Goal: Task Accomplishment & Management: Manage account settings

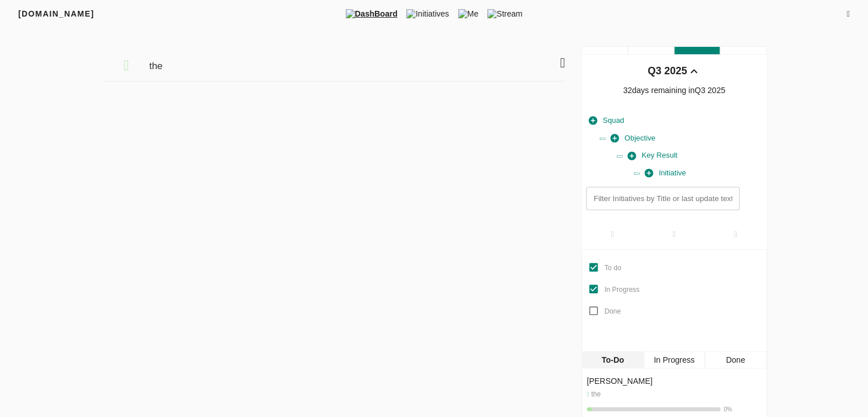
scroll to position [23, 0]
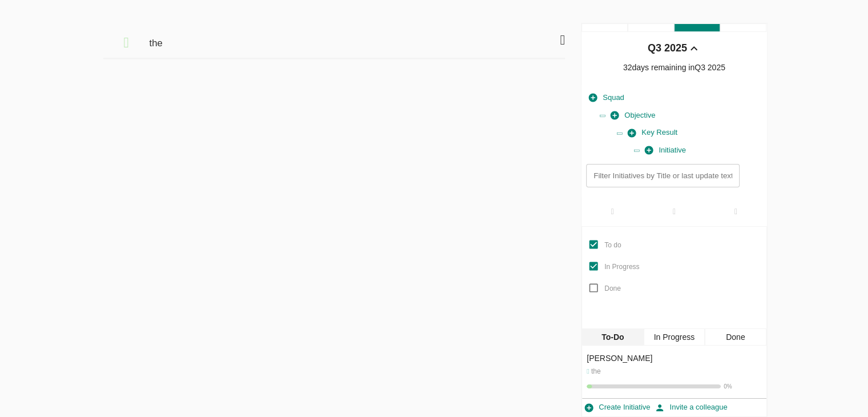
click at [562, 40] on icon at bounding box center [562, 40] width 5 height 14
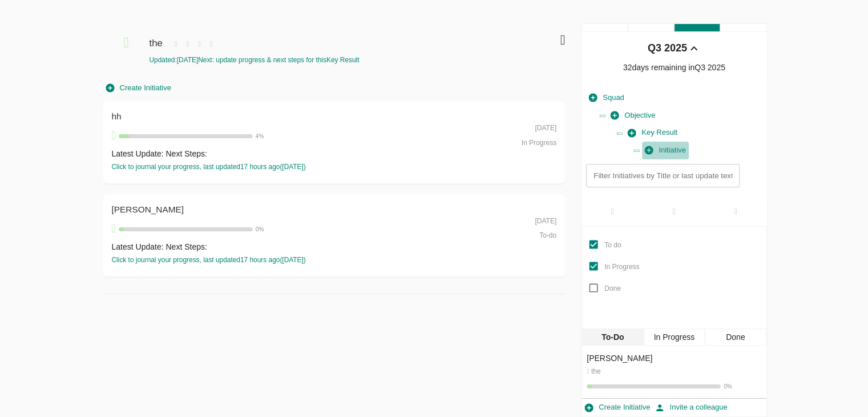
click at [678, 151] on span "Initiative" at bounding box center [665, 150] width 41 height 13
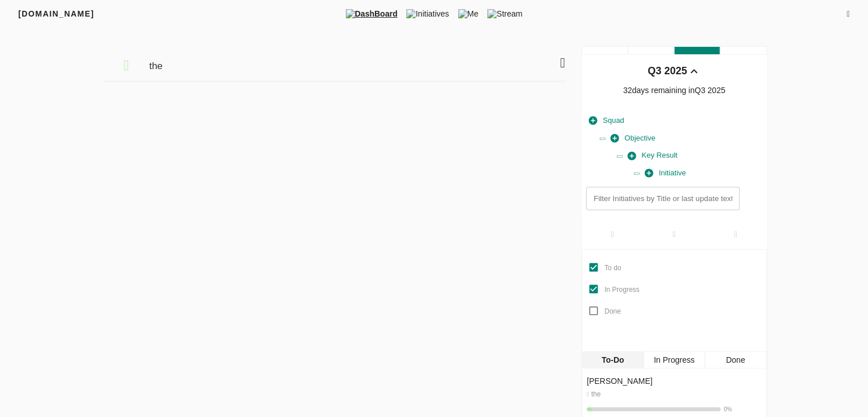
click at [560, 68] on icon at bounding box center [562, 63] width 5 height 14
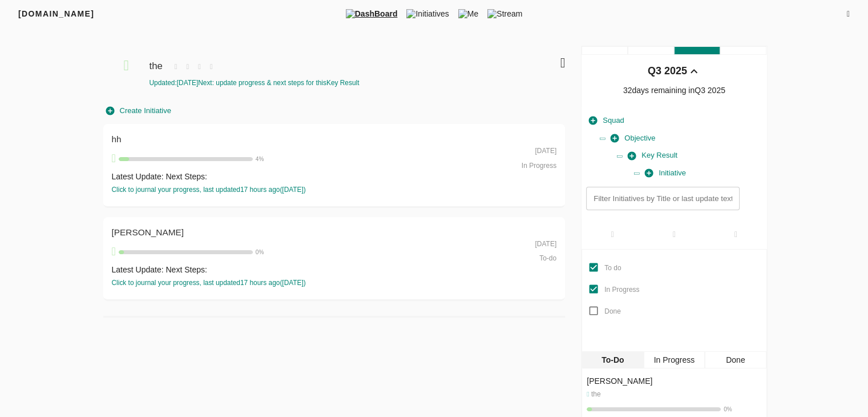
click at [241, 140] on div "hh" at bounding box center [312, 139] width 401 height 14
click at [312, 87] on div "Updated: 28-08-2025 Next: update progress & next steps for this Key Result" at bounding box center [322, 83] width 347 height 10
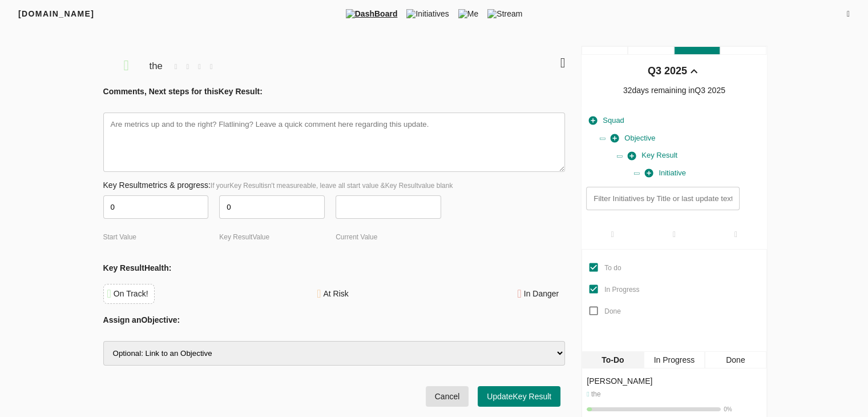
type textarea "x"
click at [560, 63] on icon at bounding box center [562, 63] width 5 height 14
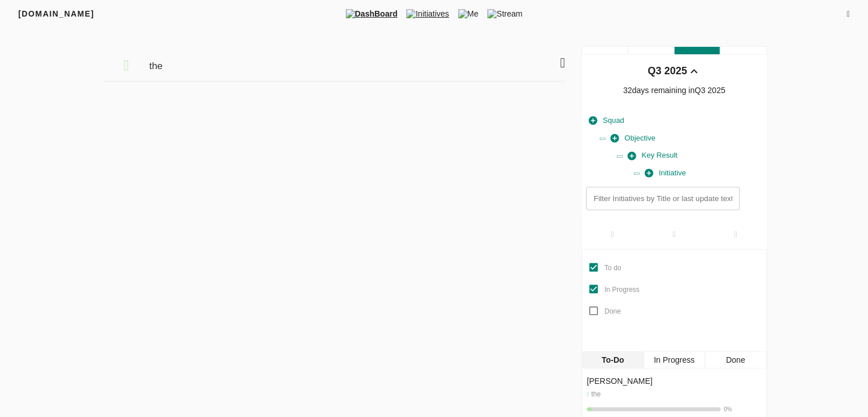
click at [440, 18] on span "Initiatives" at bounding box center [427, 13] width 51 height 11
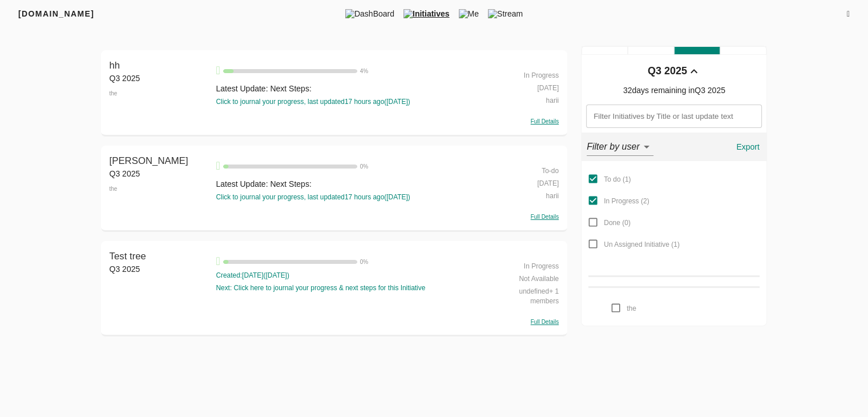
click at [539, 124] on div "Full Details" at bounding box center [525, 120] width 67 height 11
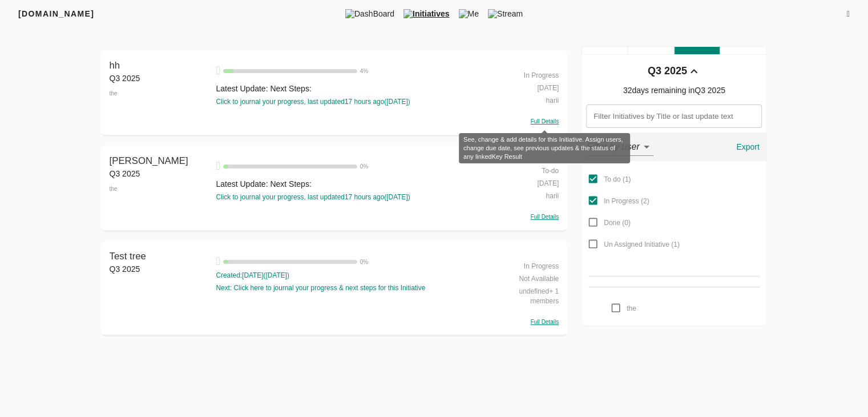
click at [544, 123] on span "Full Details" at bounding box center [545, 121] width 28 height 6
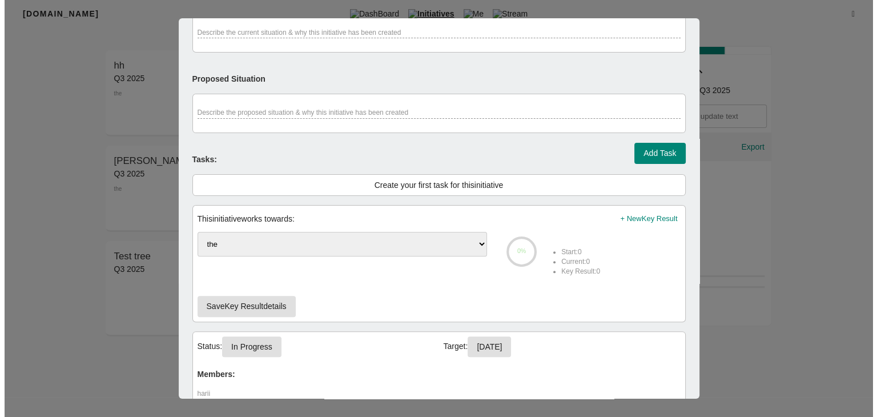
scroll to position [409, 0]
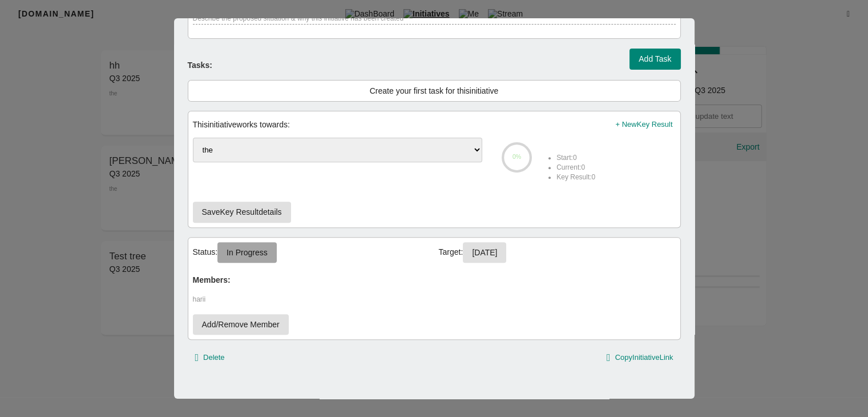
click at [255, 253] on span "In Progress" at bounding box center [247, 252] width 41 height 14
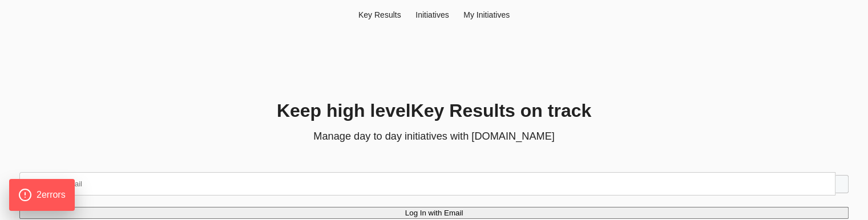
click at [206, 123] on div "Keep high level Key Result s on track Manage day to day initiatives with Friyay…" at bounding box center [434, 187] width 857 height 179
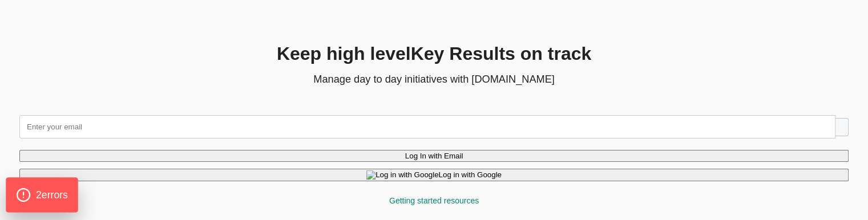
click at [65, 182] on div "2 error s" at bounding box center [42, 195] width 72 height 35
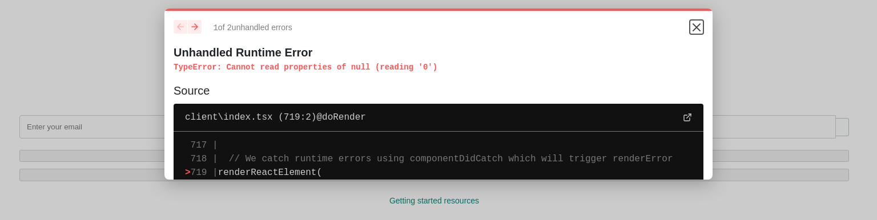
click at [692, 24] on icon "Close" at bounding box center [697, 28] width 14 height 14
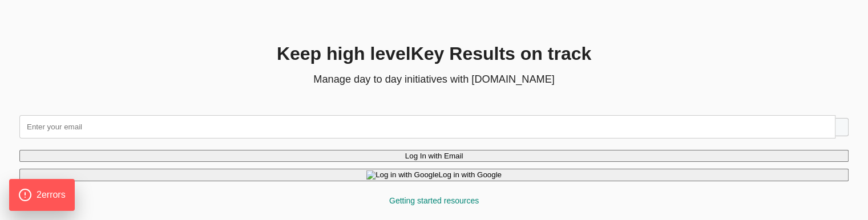
click at [201, 126] on input "text" at bounding box center [427, 126] width 816 height 23
type input "g"
type input "hema@agilecyber.com"
click at [464, 151] on button "Log In with Email" at bounding box center [434, 156] width 830 height 12
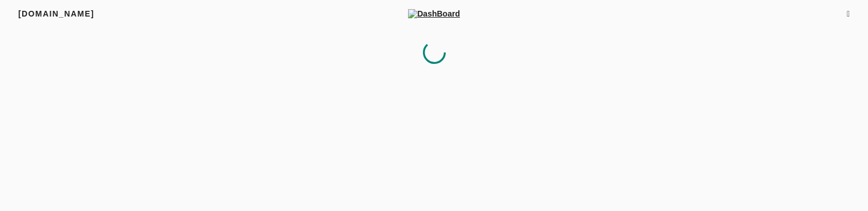
click at [847, 14] on icon at bounding box center [848, 14] width 3 height 8
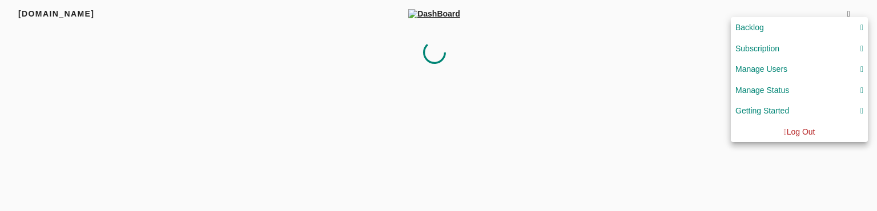
click at [649, 64] on div at bounding box center [438, 105] width 877 height 211
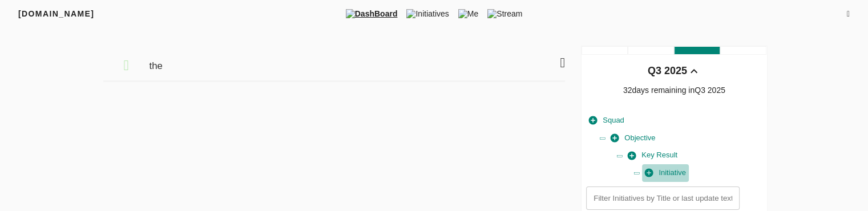
click at [676, 176] on span "Initiative" at bounding box center [665, 173] width 41 height 13
click at [438, 19] on span "Initiatives" at bounding box center [427, 13] width 51 height 11
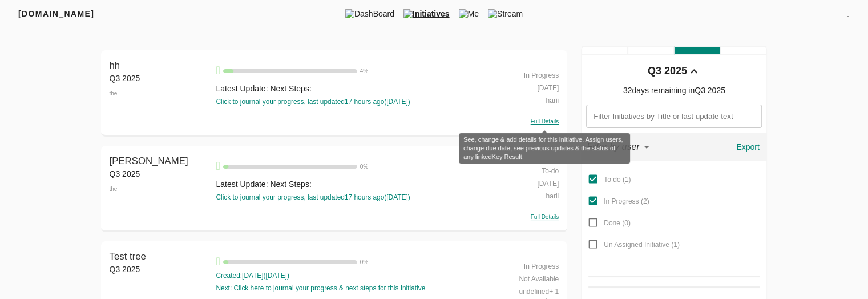
click at [544, 121] on span "Full Details" at bounding box center [545, 121] width 28 height 6
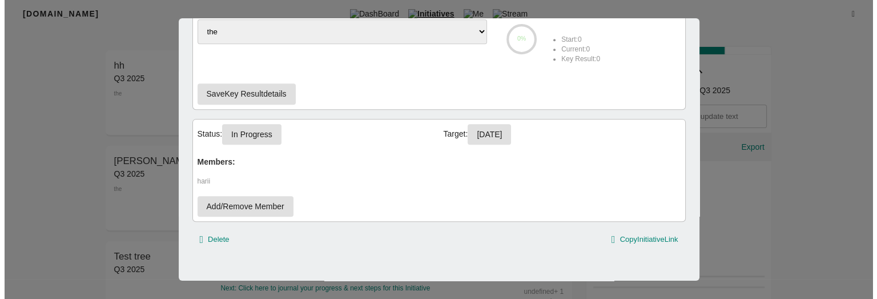
scroll to position [3, 0]
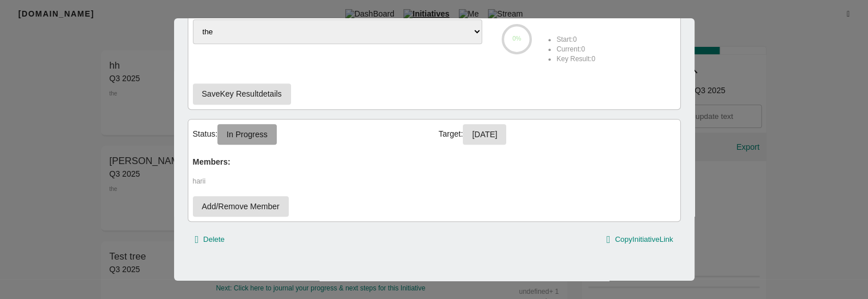
click at [259, 138] on span "In Progress" at bounding box center [247, 134] width 41 height 14
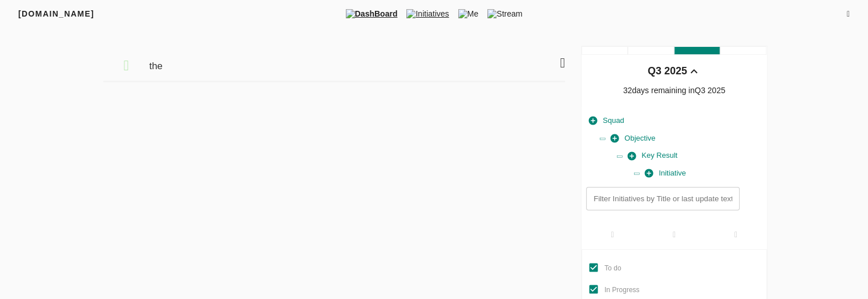
click at [426, 9] on span "Initiatives" at bounding box center [427, 13] width 51 height 11
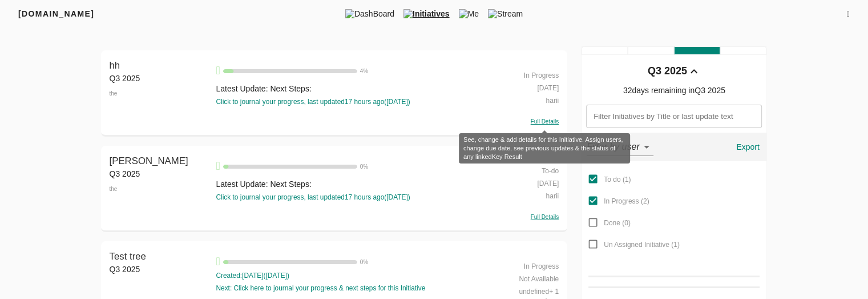
click at [543, 119] on span "Full Details" at bounding box center [545, 121] width 28 height 6
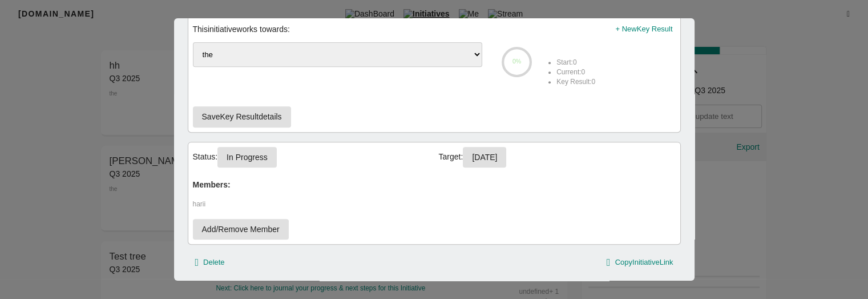
scroll to position [528, 0]
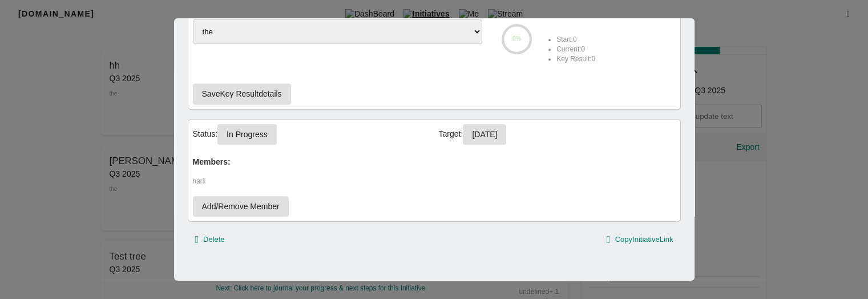
click at [264, 127] on span "In Progress" at bounding box center [247, 134] width 41 height 14
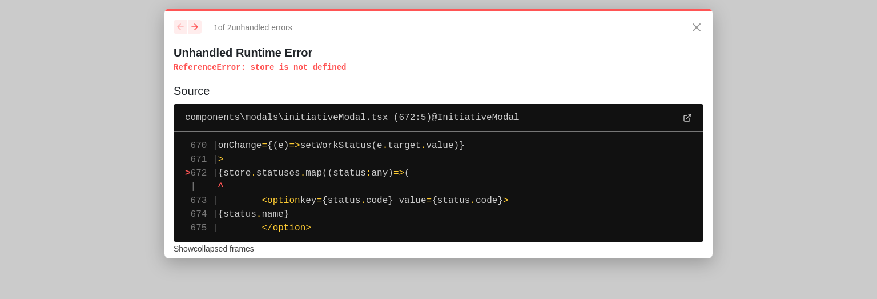
drag, startPoint x: 246, startPoint y: 172, endPoint x: 404, endPoint y: 175, distance: 158.2
click at [404, 175] on pre "670 | onChange = {(e) => setWorkStatus(e . target . value)} 671 | > > 672 | {st…" at bounding box center [439, 187] width 530 height 110
drag, startPoint x: 170, startPoint y: 45, endPoint x: 393, endPoint y: 231, distance: 290.2
click at [393, 231] on div "1 of 2 unhandled error s Unhandled Runtime Error ReferenceError : store is not …" at bounding box center [438, 133] width 548 height 249
